Goal: Task Accomplishment & Management: Use online tool/utility

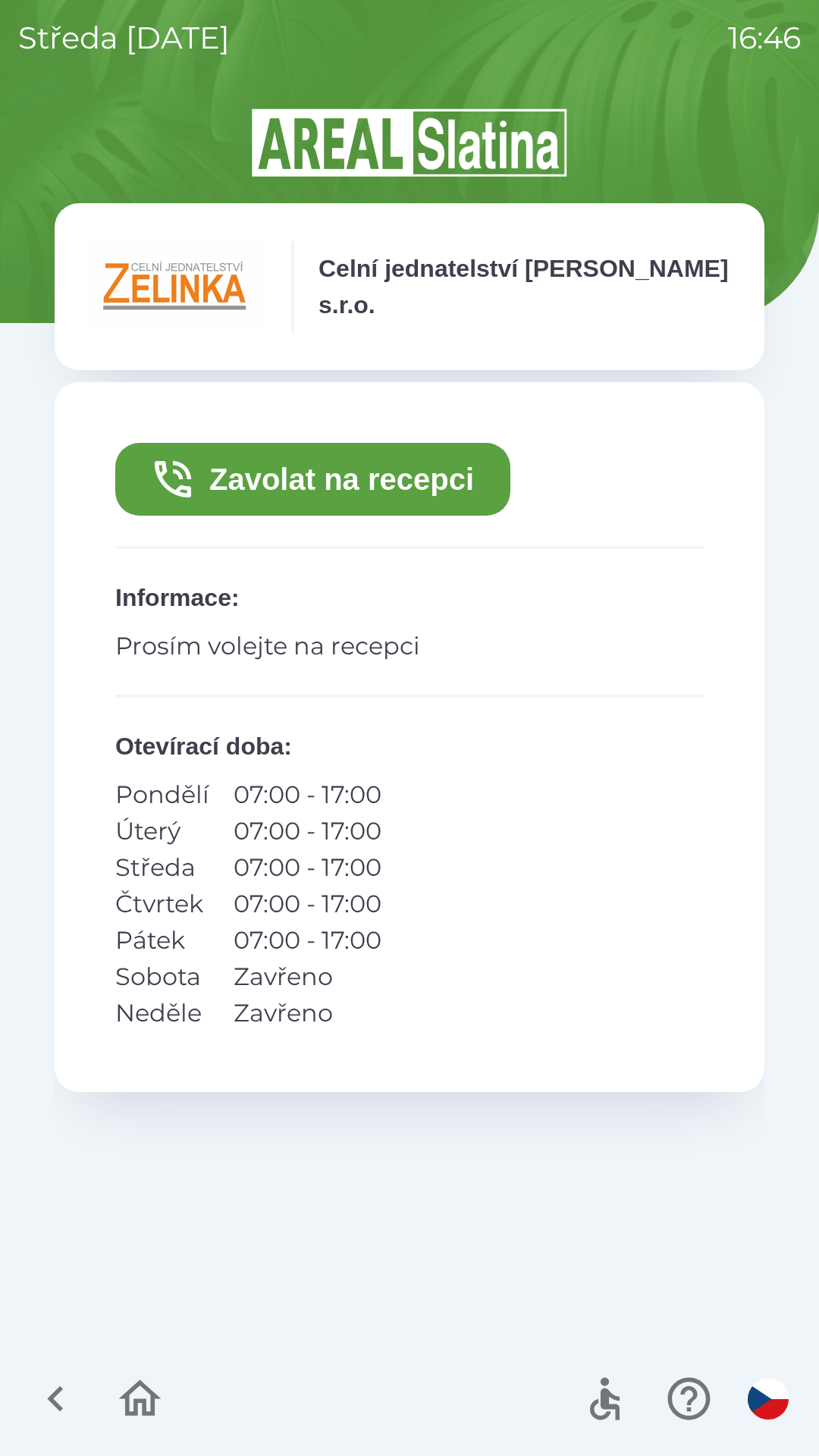
click at [138, 1393] on icon "button" at bounding box center [139, 1398] width 51 height 51
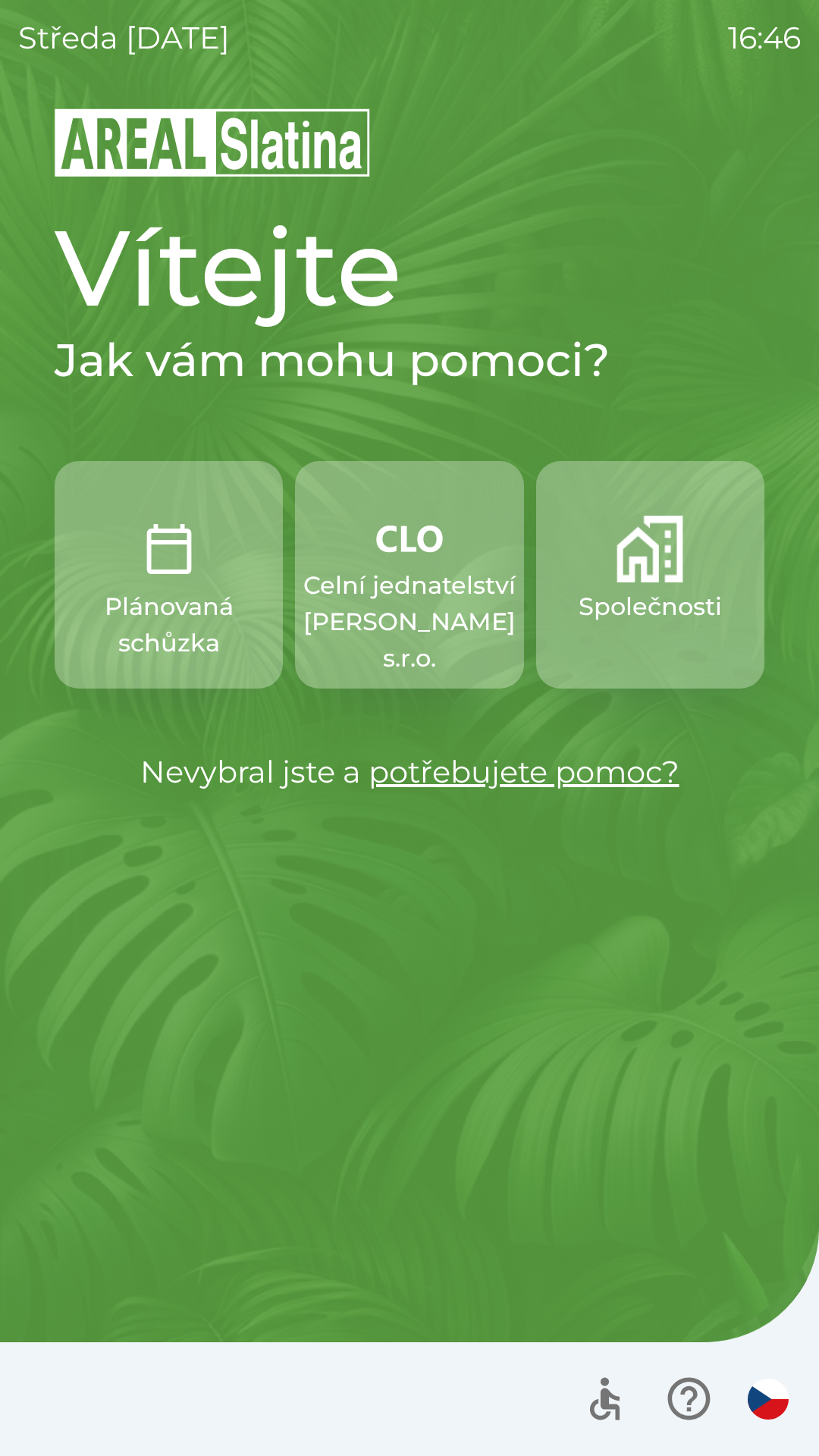
click at [445, 775] on link "potřebujete pomoc?" at bounding box center [524, 772] width 311 height 37
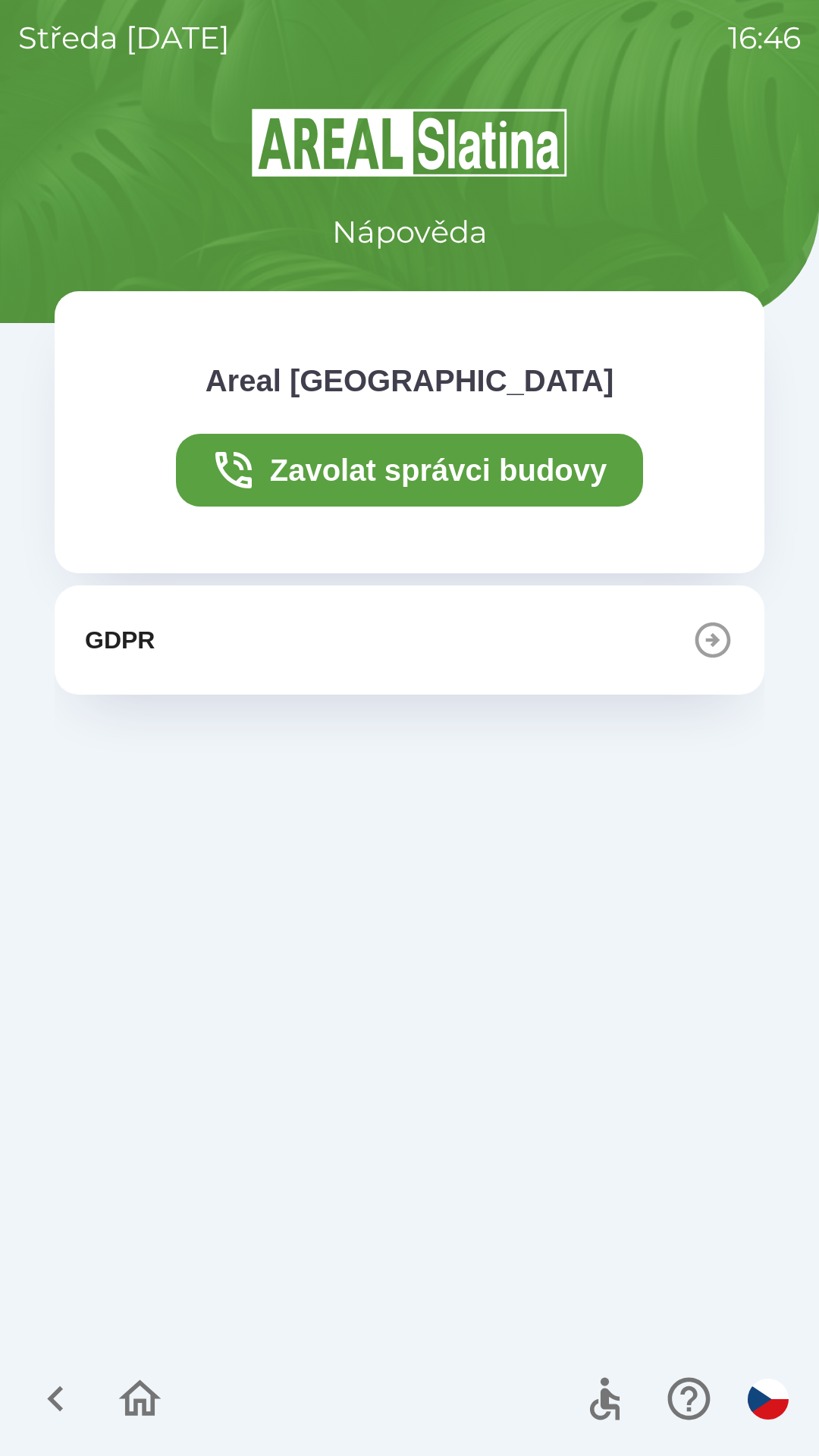
click at [91, 1454] on div at bounding box center [410, 1398] width 819 height 113
click at [60, 1393] on icon "button" at bounding box center [55, 1398] width 51 height 51
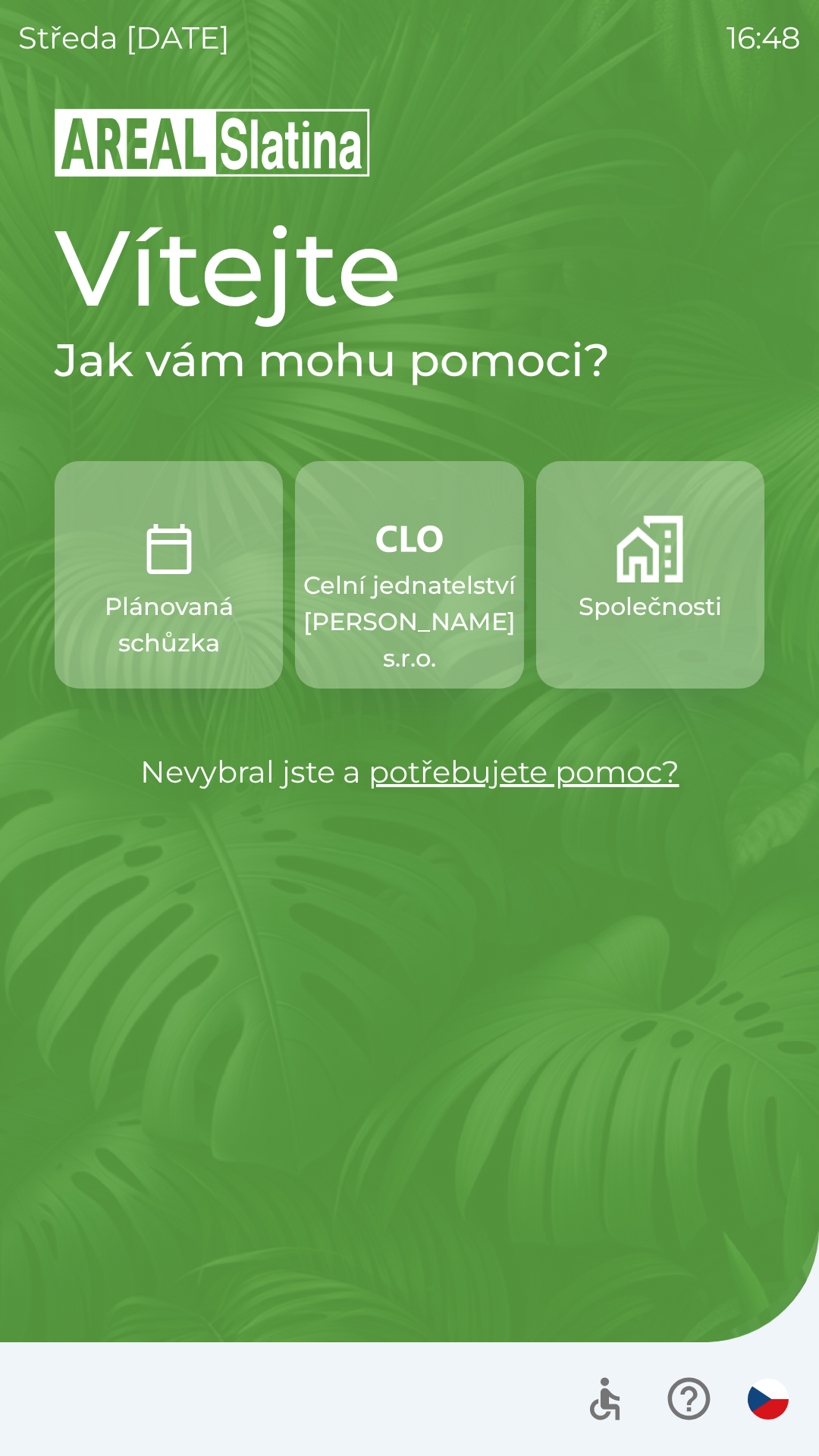
click at [395, 614] on p "Celní jednatelství [PERSON_NAME] s.r.o." at bounding box center [410, 621] width 212 height 109
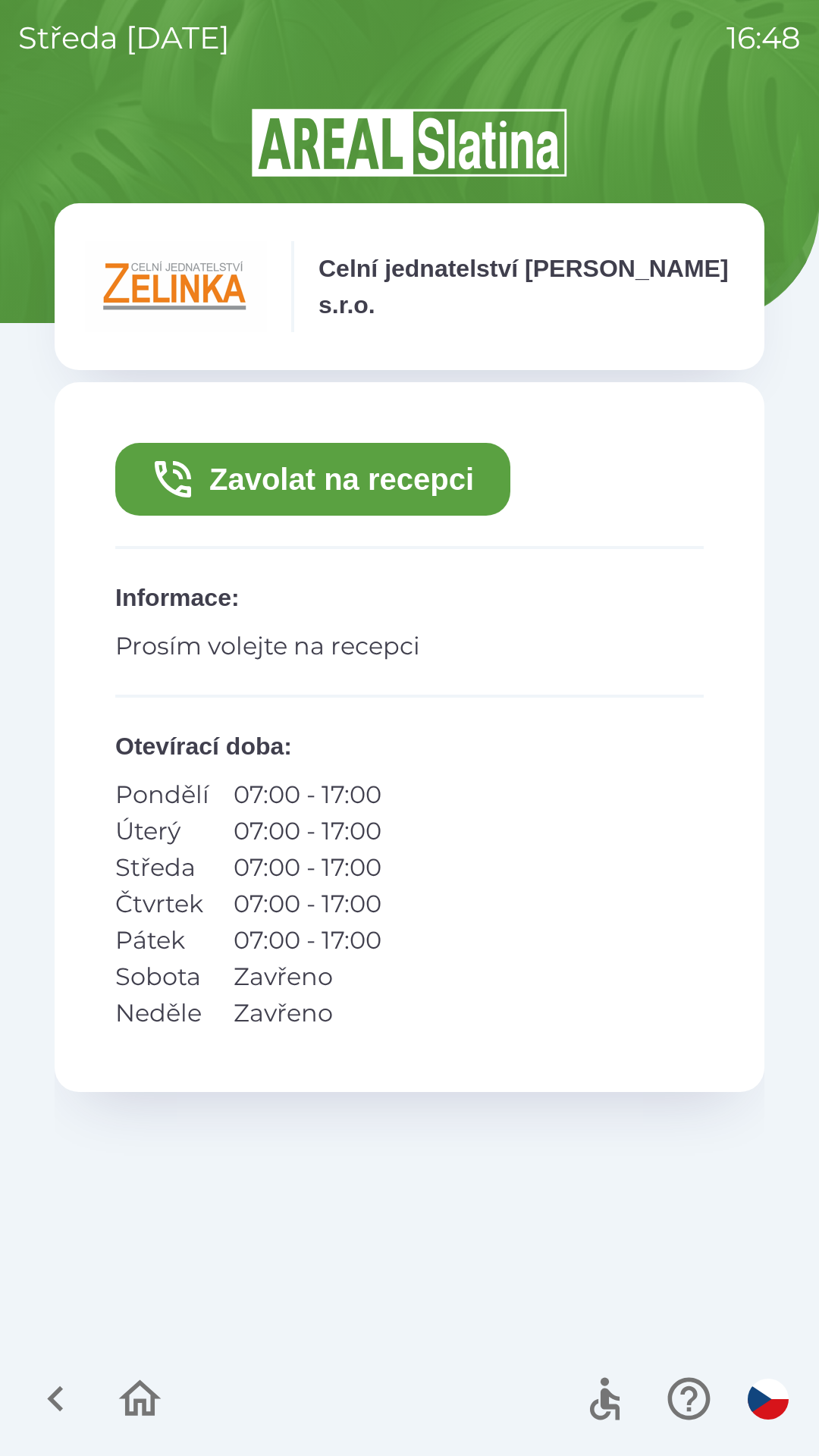
click at [304, 490] on button "Zavolat na recepci" at bounding box center [313, 479] width 395 height 73
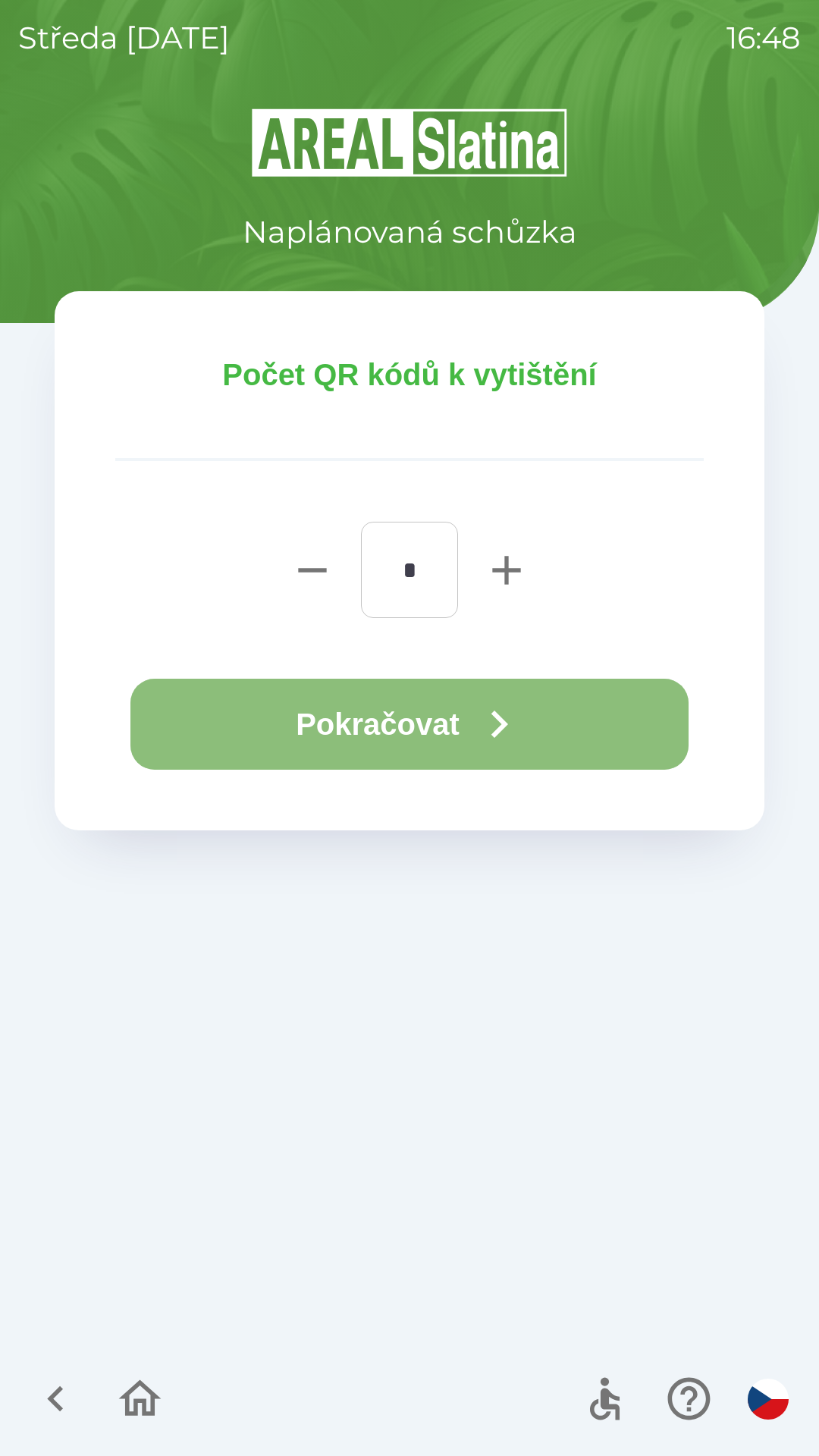
click at [371, 741] on button "Pokračovat" at bounding box center [409, 724] width 558 height 91
